Goal: Information Seeking & Learning: Learn about a topic

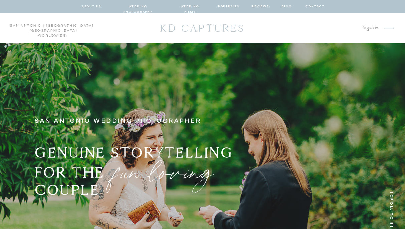
click at [93, 6] on nav "about us" at bounding box center [92, 7] width 20 height 6
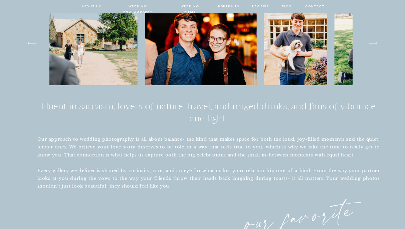
scroll to position [427, 0]
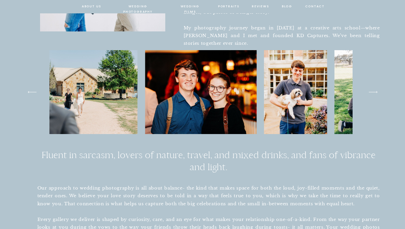
click at [185, 7] on nav "wedding films" at bounding box center [190, 7] width 32 height 6
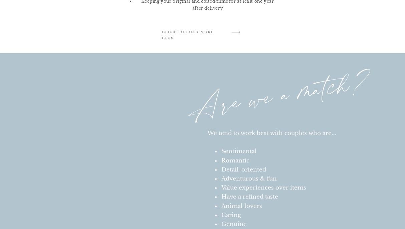
scroll to position [1255, 0]
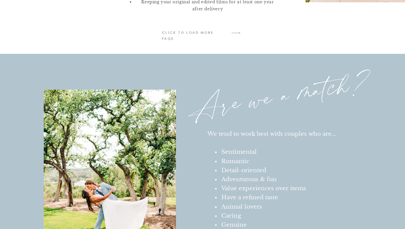
click at [224, 34] on p "click to LOAD MORE faqs" at bounding box center [194, 33] width 64 height 6
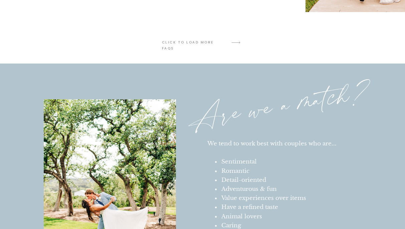
scroll to position [1237, 0]
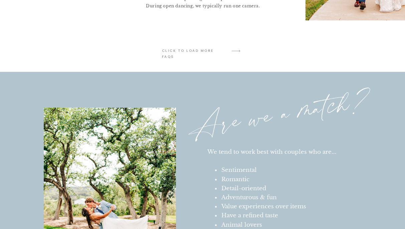
click at [206, 54] on div "KD Captures HOME ABOUT Us Wedding photography Wedding films Portraits Reviews B…" at bounding box center [202, 39] width 405 height 2553
click at [208, 48] on p "click to LOAD MORE faqs" at bounding box center [194, 51] width 64 height 6
click at [203, 52] on p "click to LOAD MORE faqs" at bounding box center [194, 51] width 64 height 6
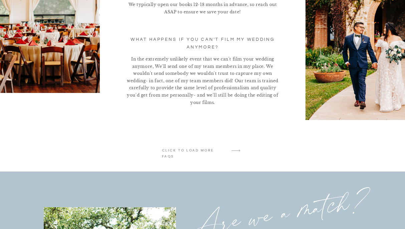
scroll to position [1091, 0]
